Goal: Transaction & Acquisition: Purchase product/service

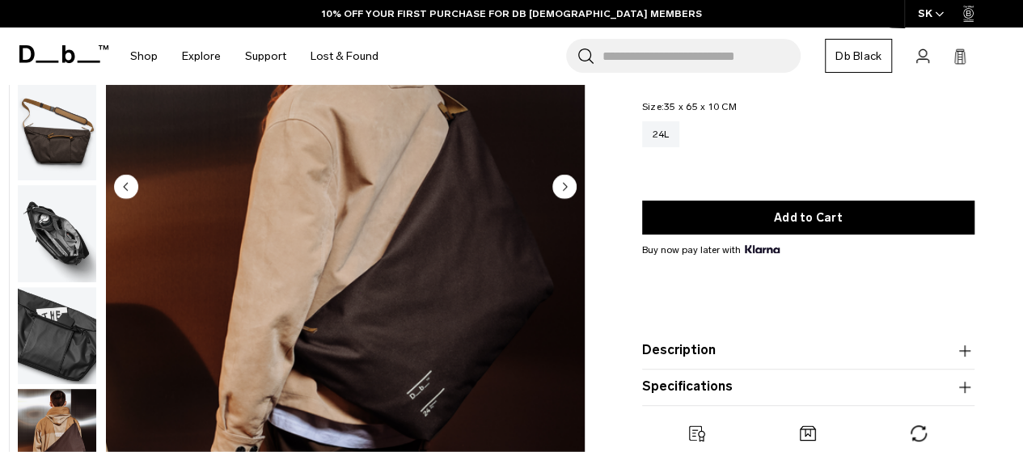
click at [562, 182] on circle "Next slide" at bounding box center [564, 186] width 24 height 24
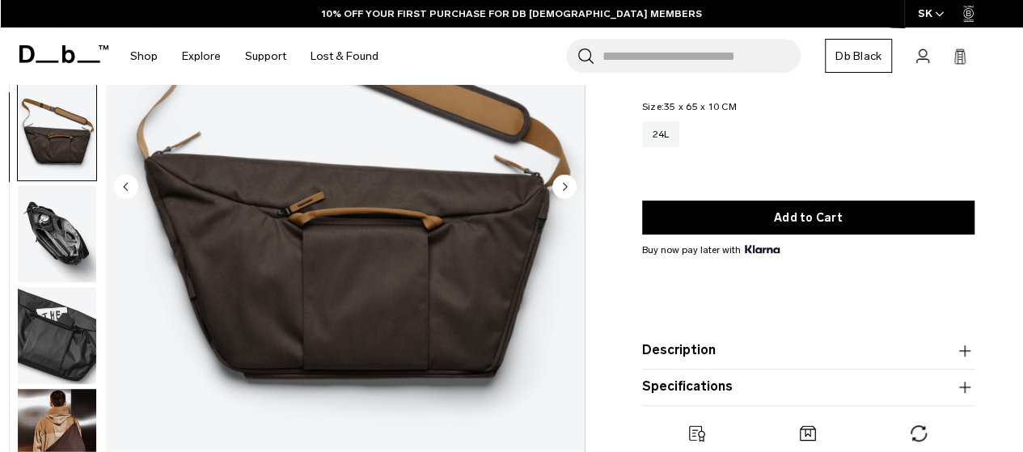
click at [562, 182] on circle "Next slide" at bounding box center [564, 186] width 24 height 24
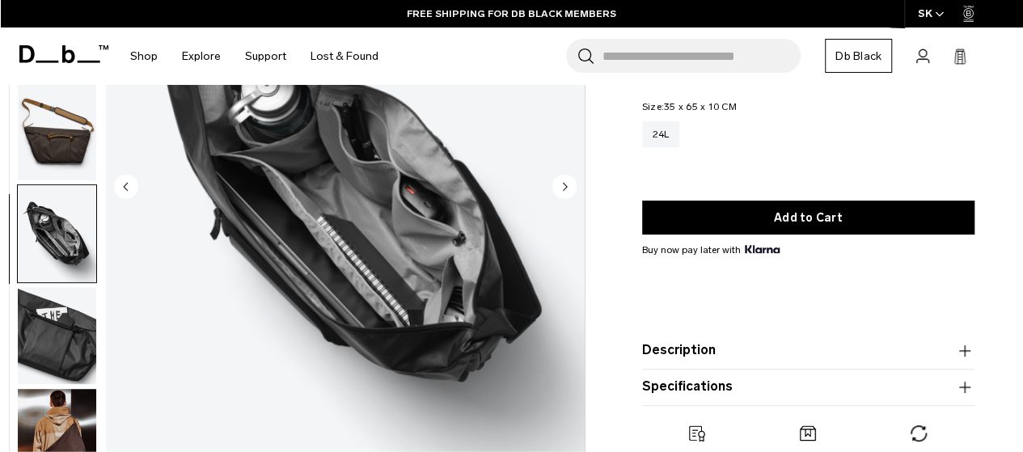
click at [562, 182] on circle "Next slide" at bounding box center [564, 186] width 24 height 24
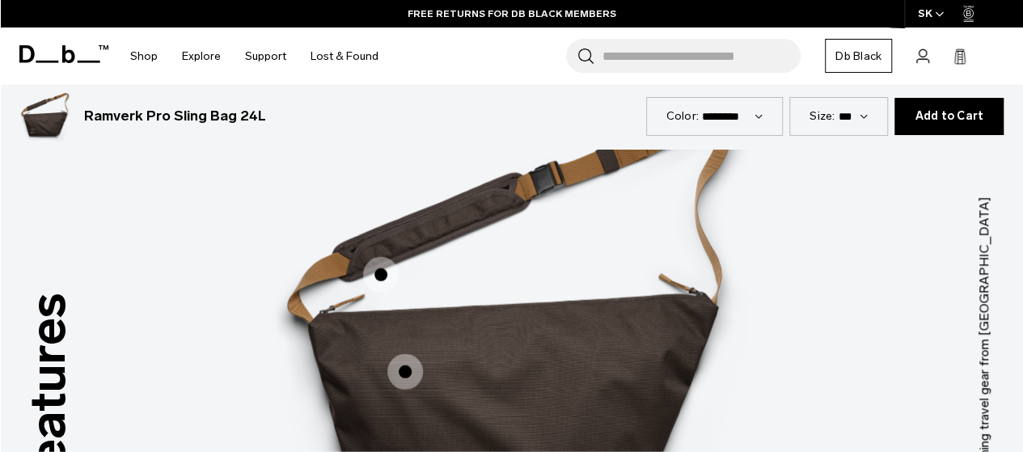
scroll to position [1882, 0]
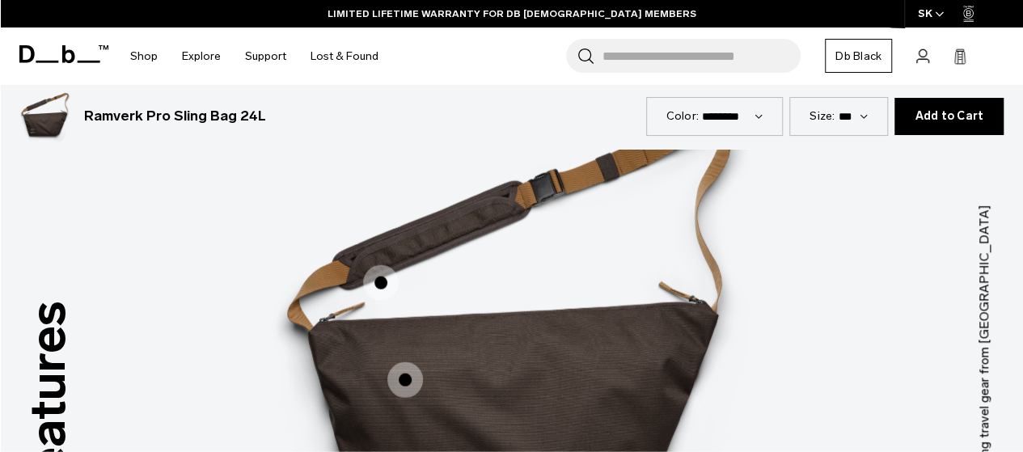
click at [380, 265] on span "1 / 3" at bounding box center [381, 283] width 36 height 36
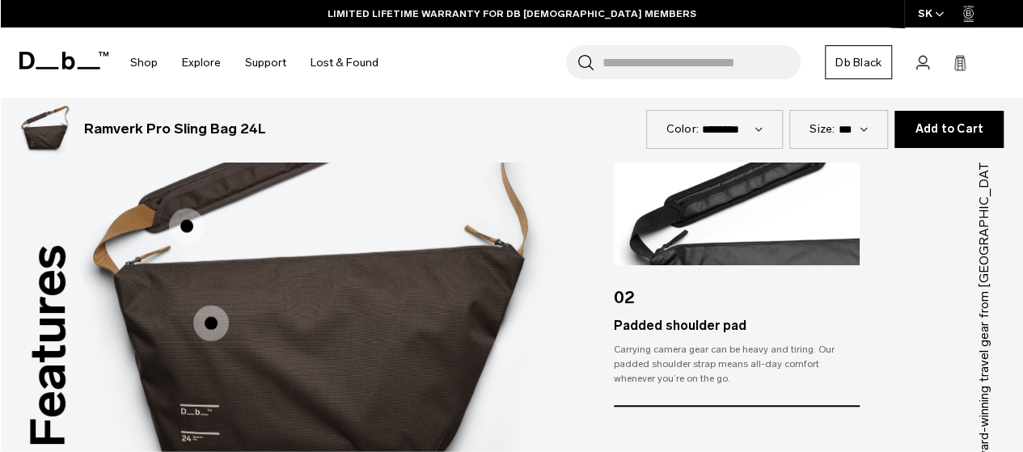
scroll to position [1938, 0]
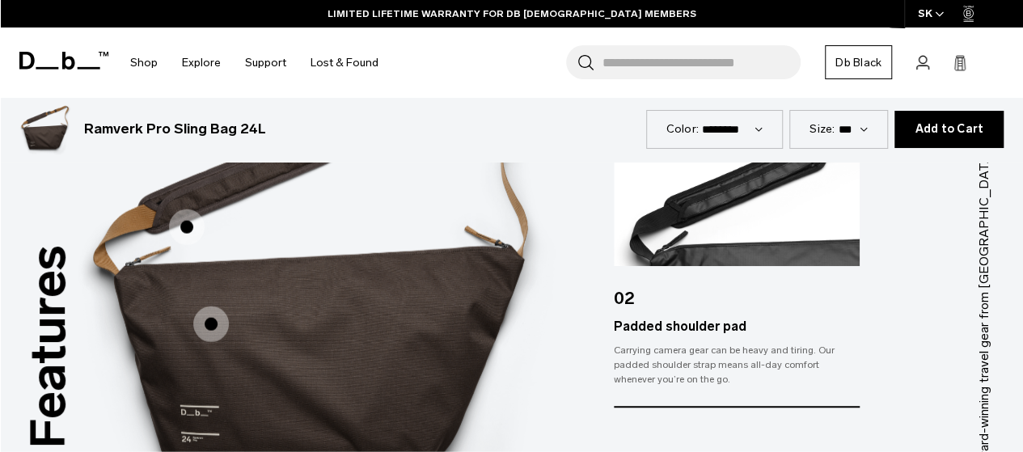
click at [210, 306] on span "1 / 3" at bounding box center [211, 324] width 36 height 36
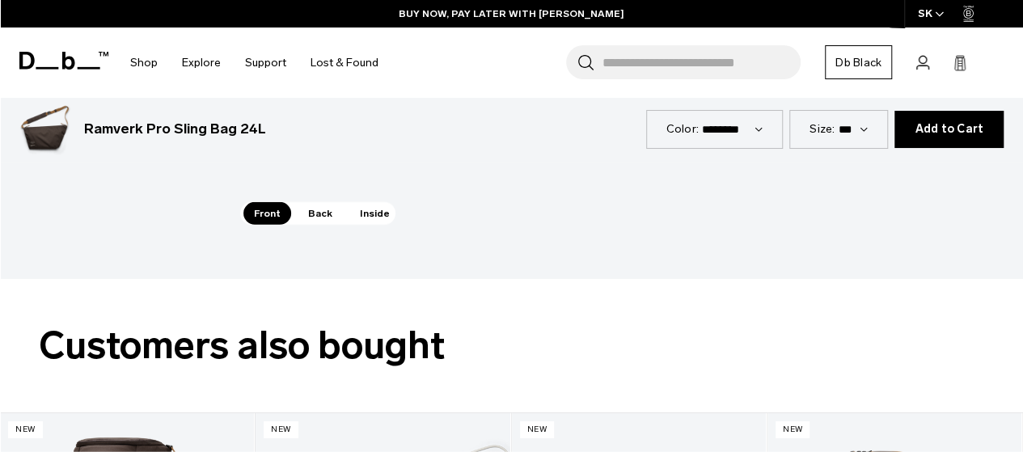
scroll to position [2357, 0]
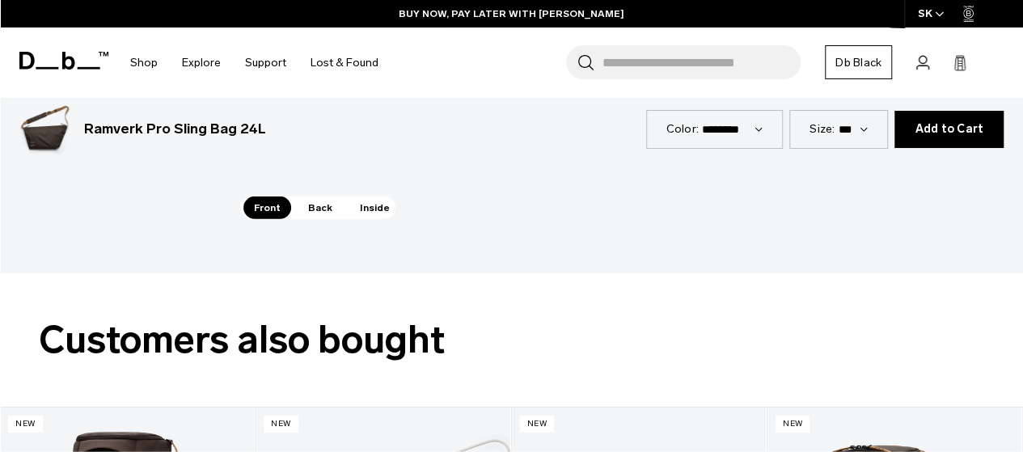
click at [315, 196] on span "Back" at bounding box center [320, 207] width 45 height 23
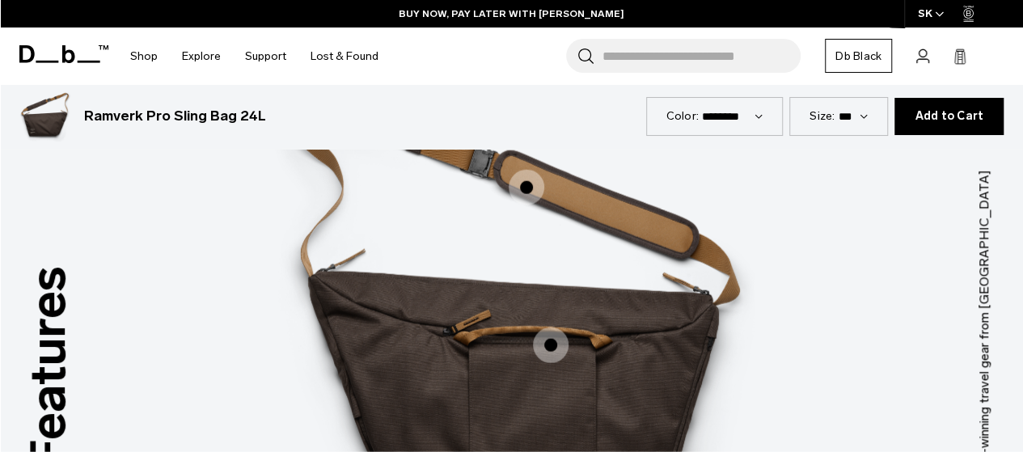
scroll to position [1916, 0]
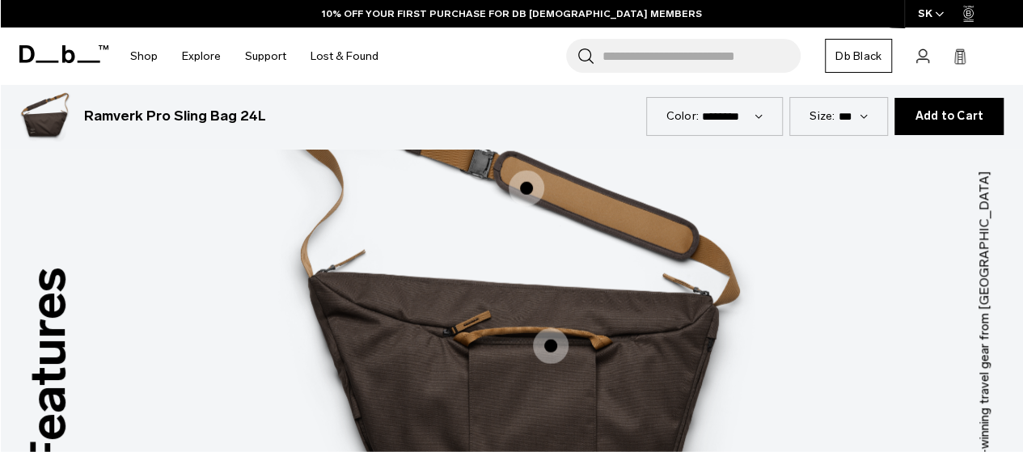
click at [543, 328] on span "2 / 3" at bounding box center [551, 346] width 36 height 36
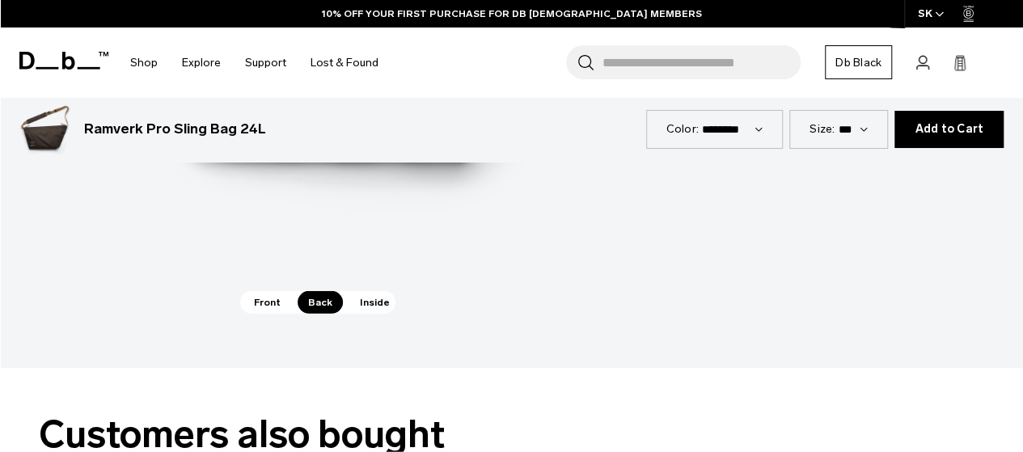
scroll to position [2264, 0]
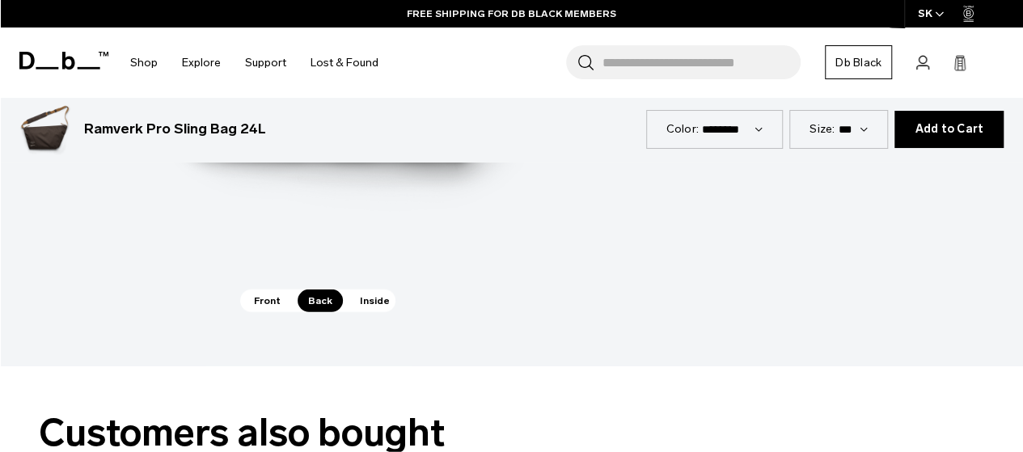
click at [365, 289] on span "Inside" at bounding box center [374, 300] width 51 height 23
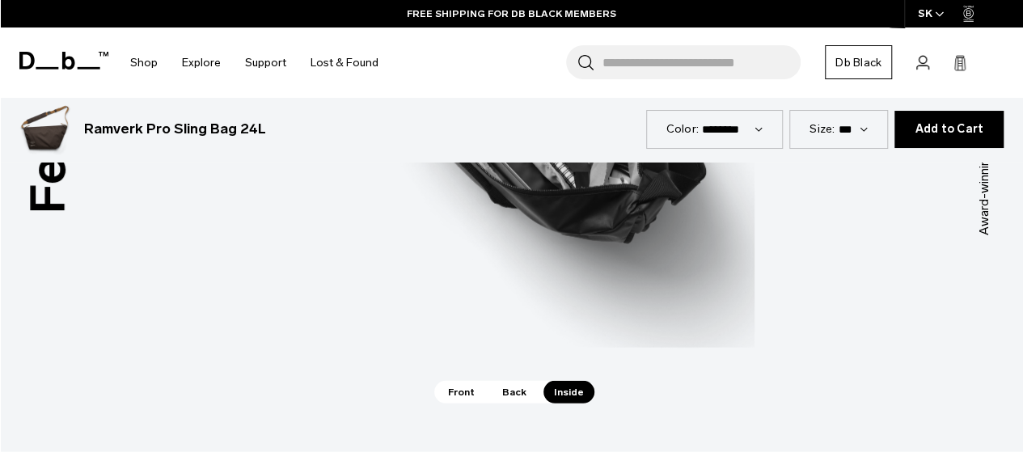
scroll to position [2215, 0]
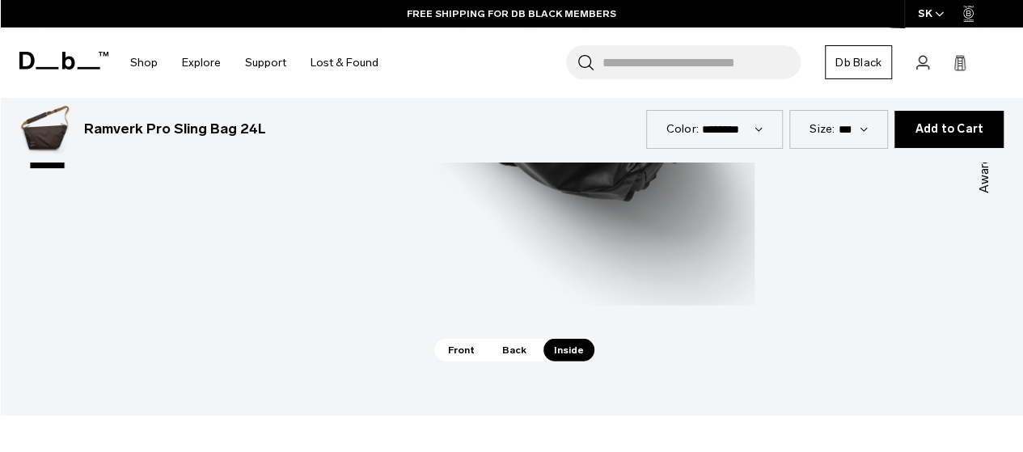
click at [455, 339] on span "Front" at bounding box center [461, 350] width 48 height 23
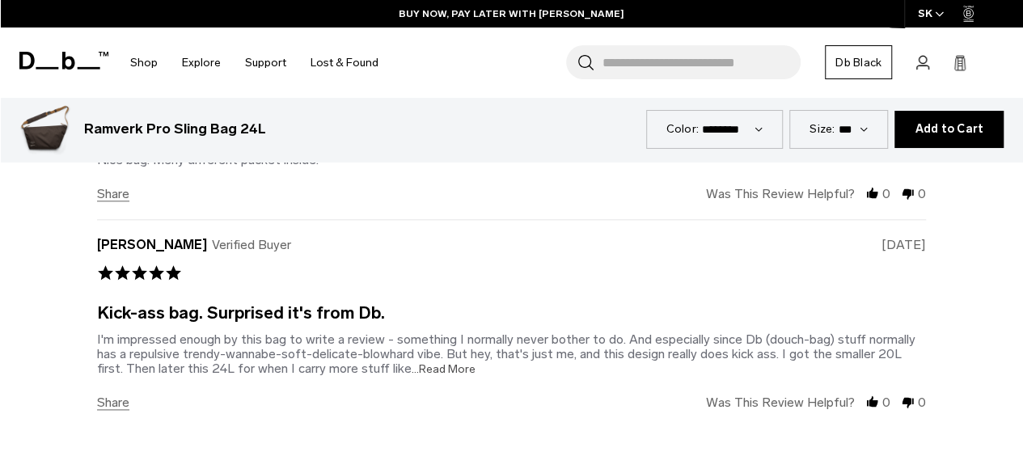
scroll to position [3940, 0]
